Goal: Information Seeking & Learning: Learn about a topic

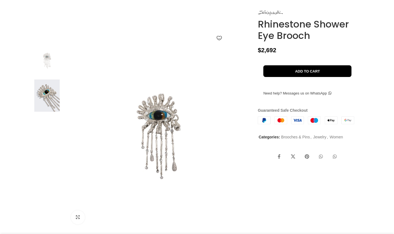
click at [44, 105] on img at bounding box center [47, 96] width 34 height 33
click at [43, 112] on img at bounding box center [47, 96] width 34 height 33
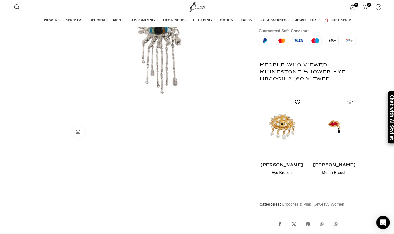
scroll to position [142, 0]
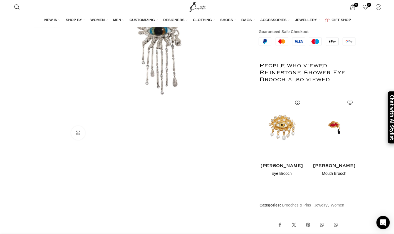
click at [36, 127] on div at bounding box center [47, 47] width 34 height 176
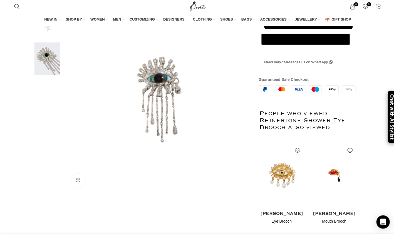
scroll to position [0, 586]
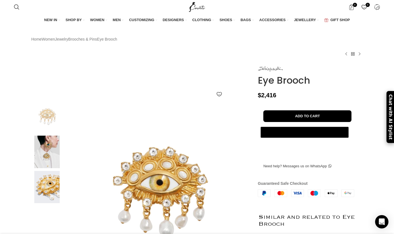
click at [44, 166] on img at bounding box center [47, 152] width 34 height 33
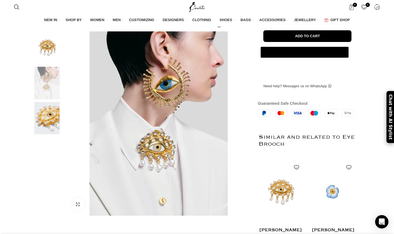
scroll to position [63, 0]
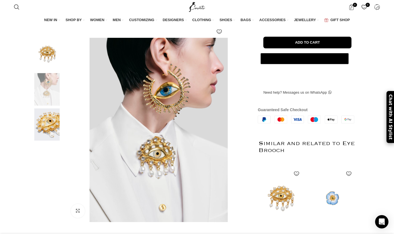
click at [46, 68] on img at bounding box center [47, 54] width 34 height 33
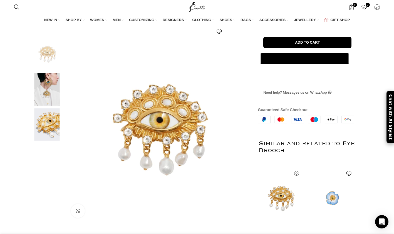
scroll to position [0, 410]
click at [52, 104] on img at bounding box center [47, 89] width 34 height 33
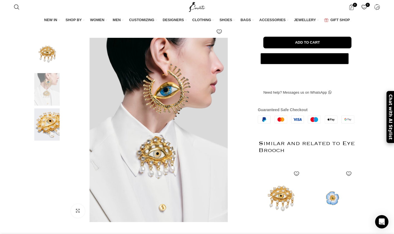
scroll to position [0, 468]
